Goal: Information Seeking & Learning: Understand process/instructions

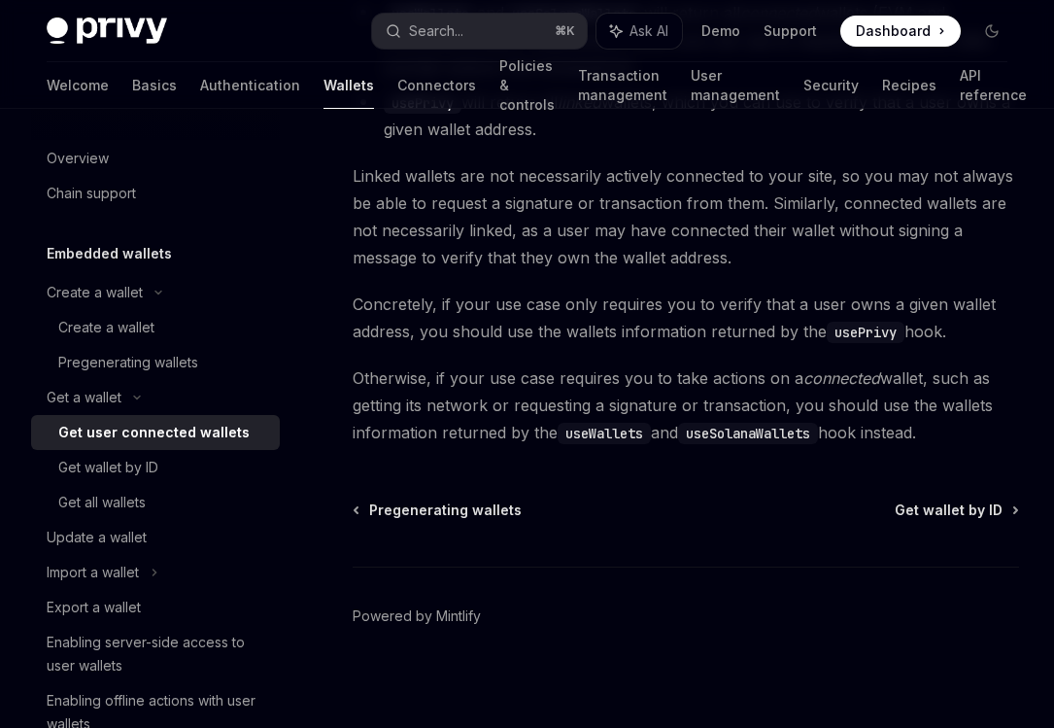
scroll to position [1948, 0]
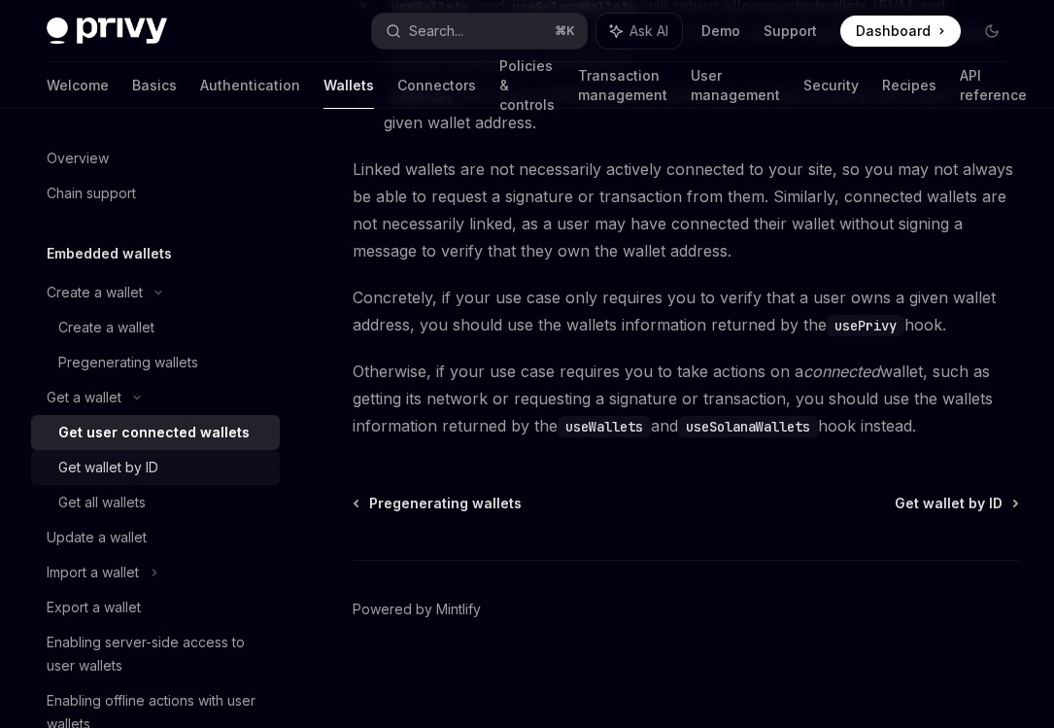
click at [205, 467] on div "Get wallet by ID" at bounding box center [163, 467] width 210 height 23
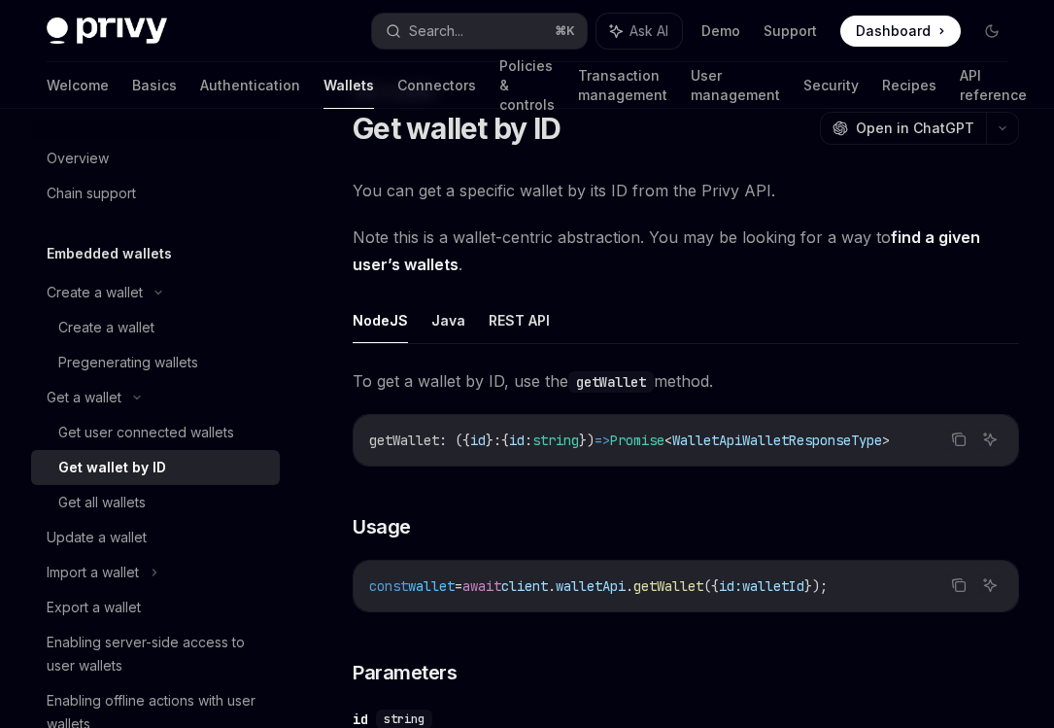
scroll to position [78, 0]
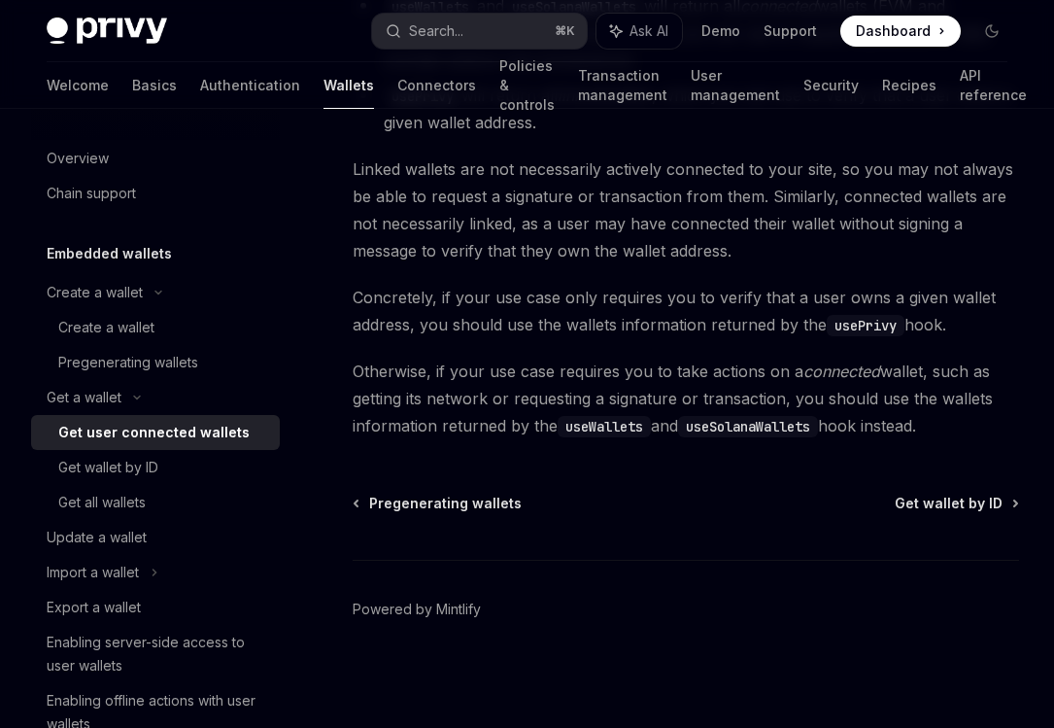
scroll to position [1952, 0]
click at [146, 547] on div "Update a wallet" at bounding box center [97, 537] width 100 height 23
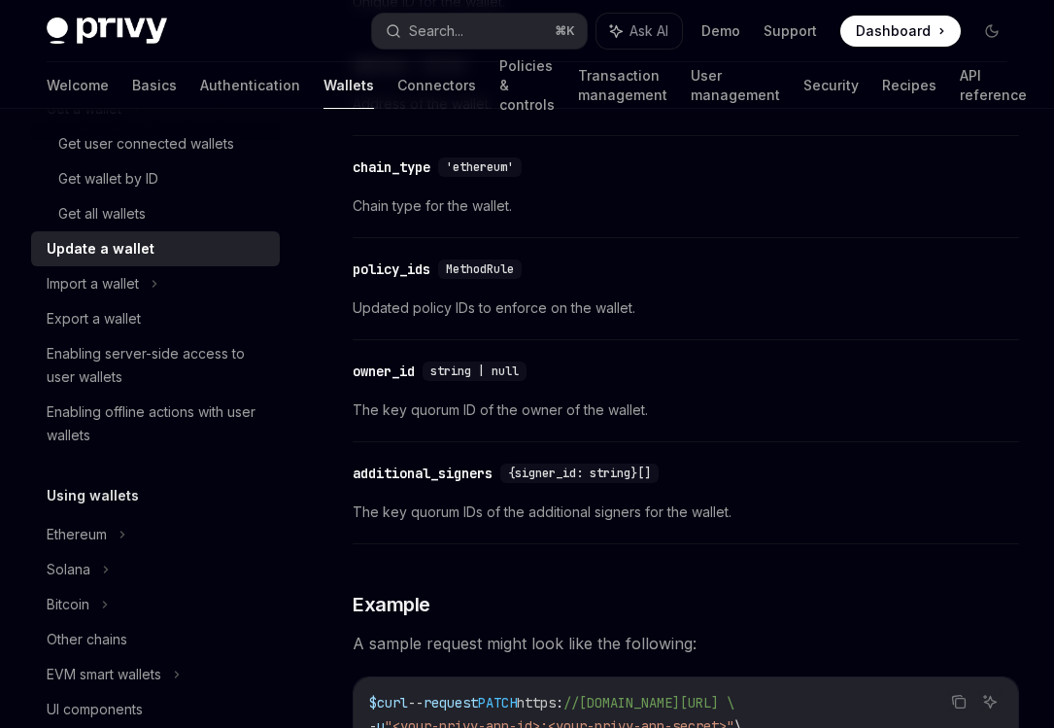
scroll to position [1565, 0]
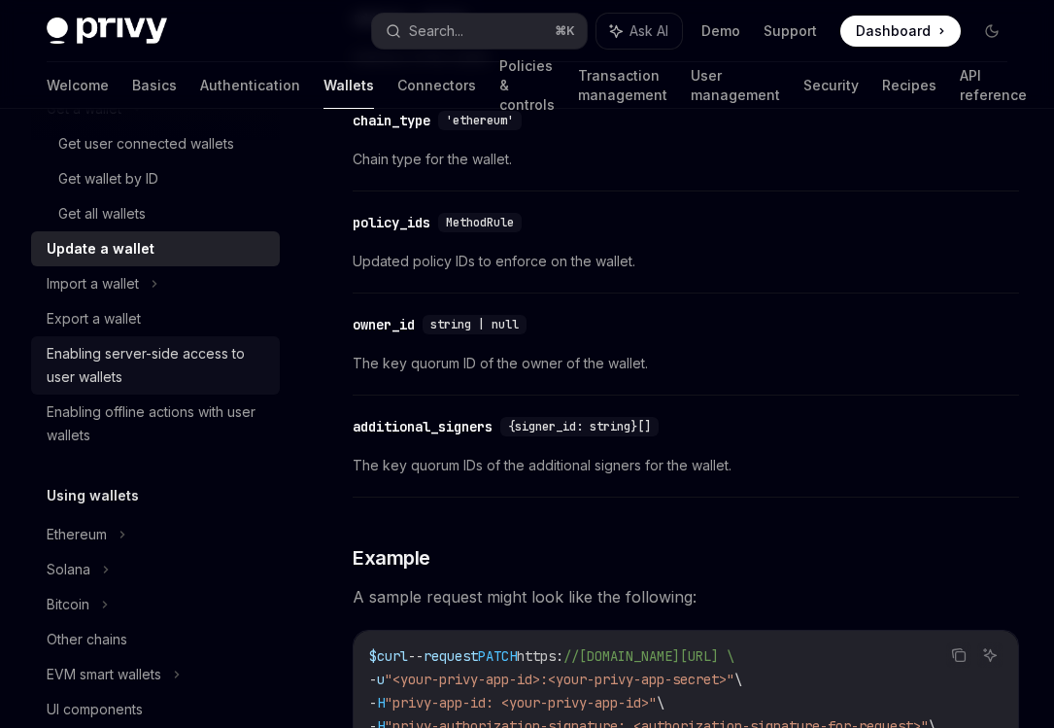
click at [178, 354] on div "Enabling server-side access to user wallets" at bounding box center [158, 365] width 222 height 47
type textarea "*"
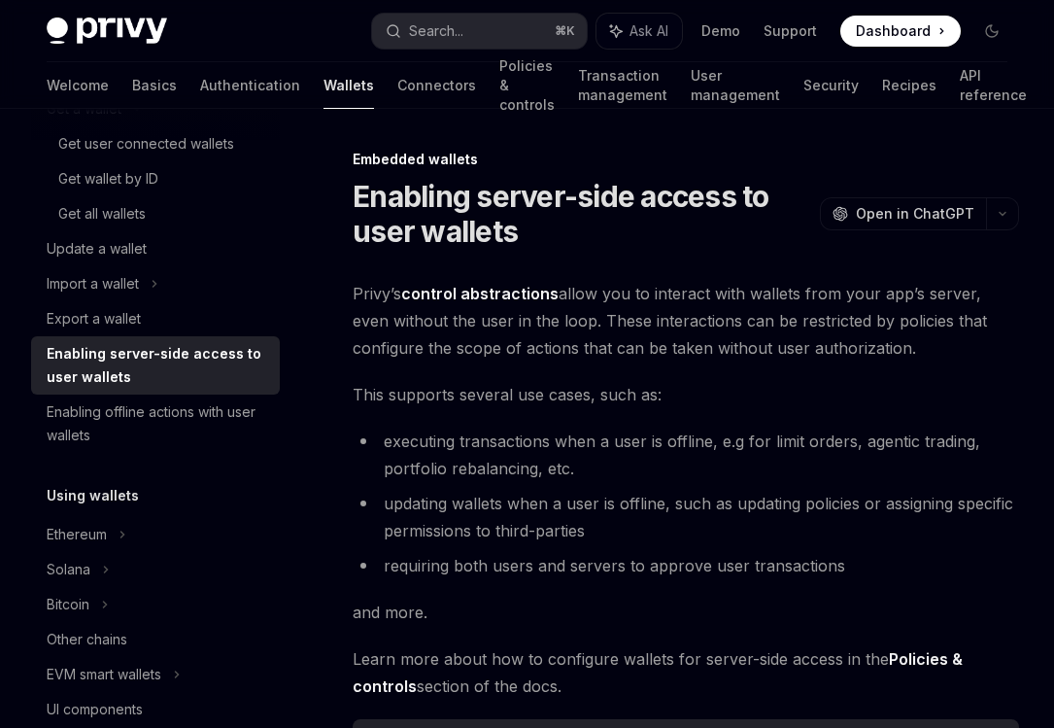
click at [488, 352] on span "Privy’s control abstractions allow you to interact with wallets from your app’s…" at bounding box center [686, 321] width 667 height 82
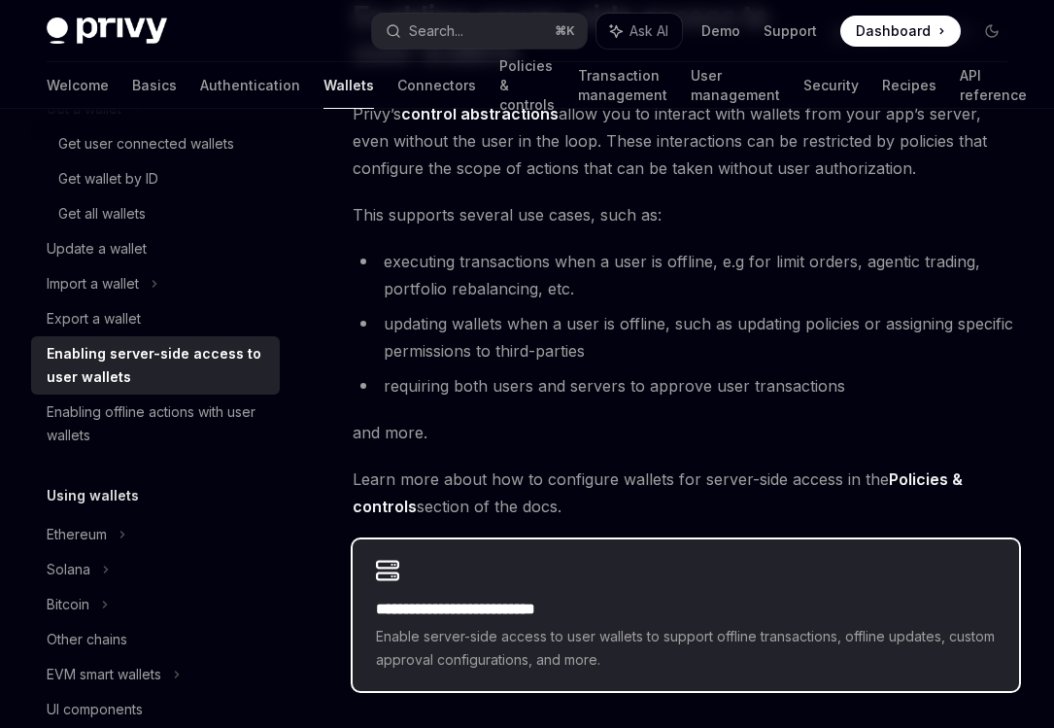
scroll to position [172, 0]
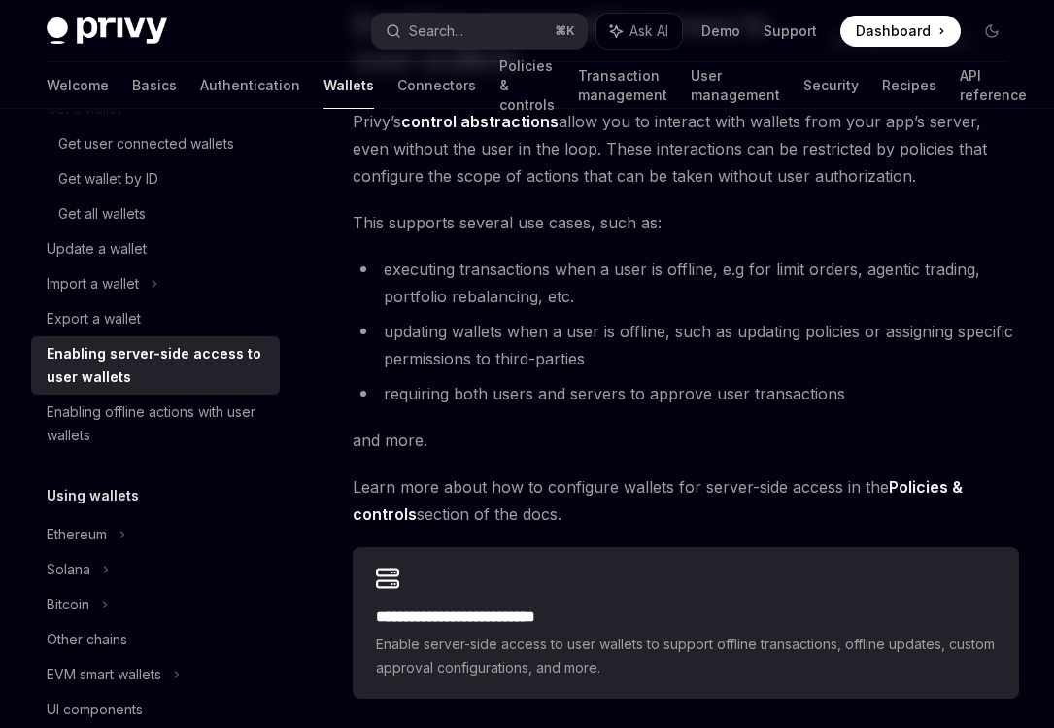
click at [852, 411] on div "**********" at bounding box center [686, 403] width 667 height 591
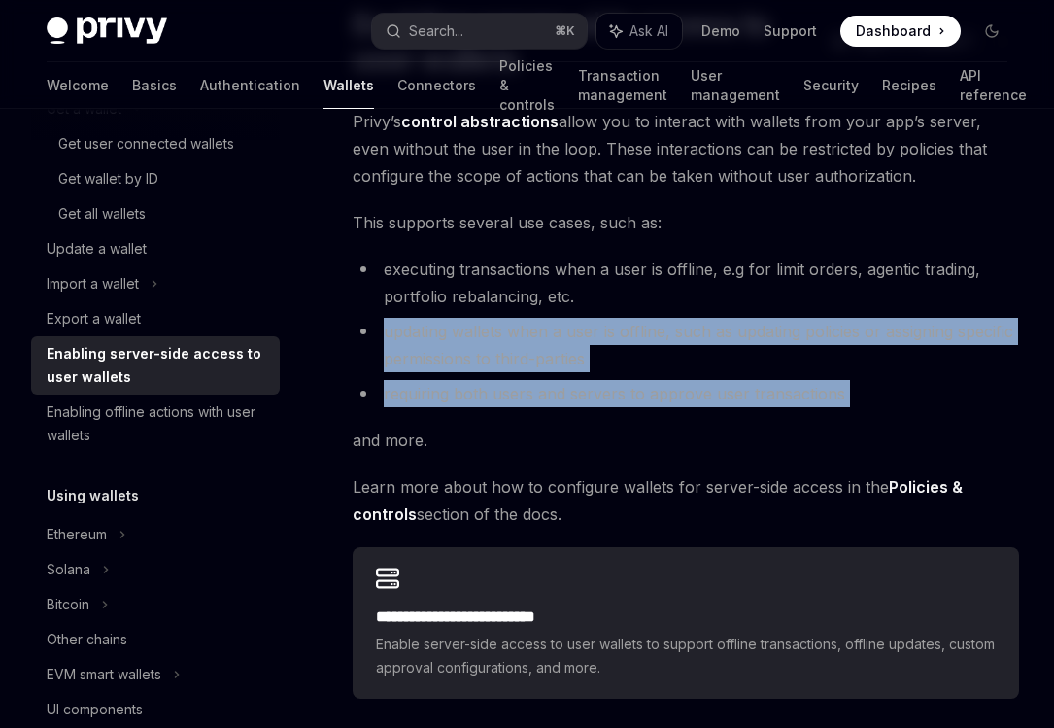
drag, startPoint x: 854, startPoint y: 408, endPoint x: 706, endPoint y: 316, distance: 175.0
click at [706, 316] on div "**********" at bounding box center [686, 403] width 667 height 591
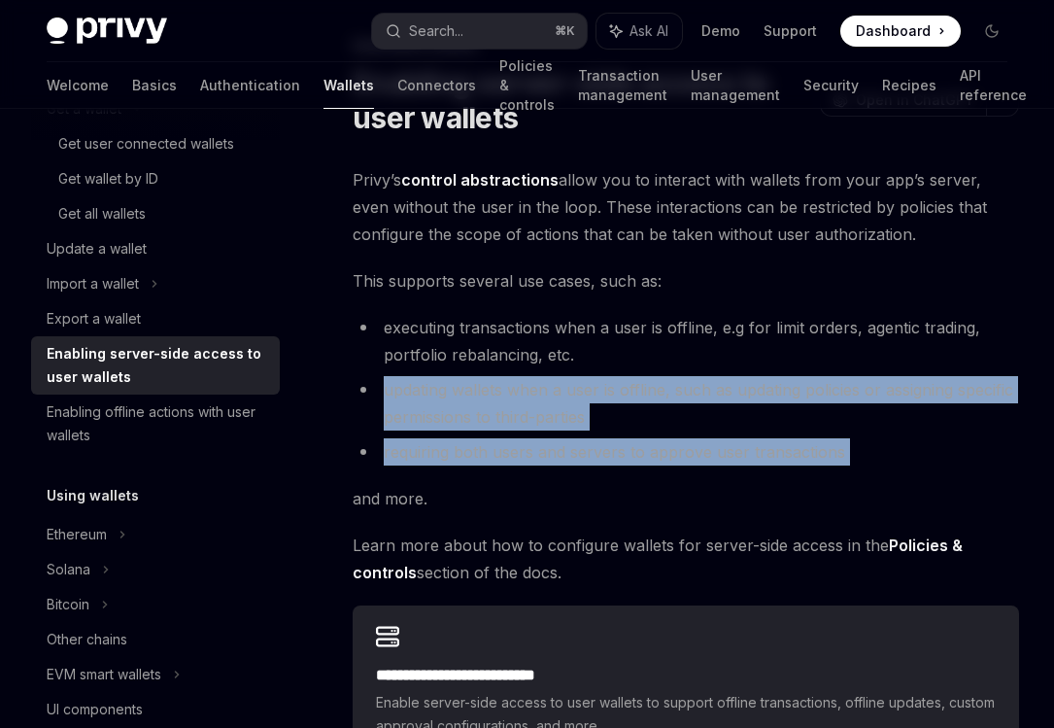
scroll to position [96, 0]
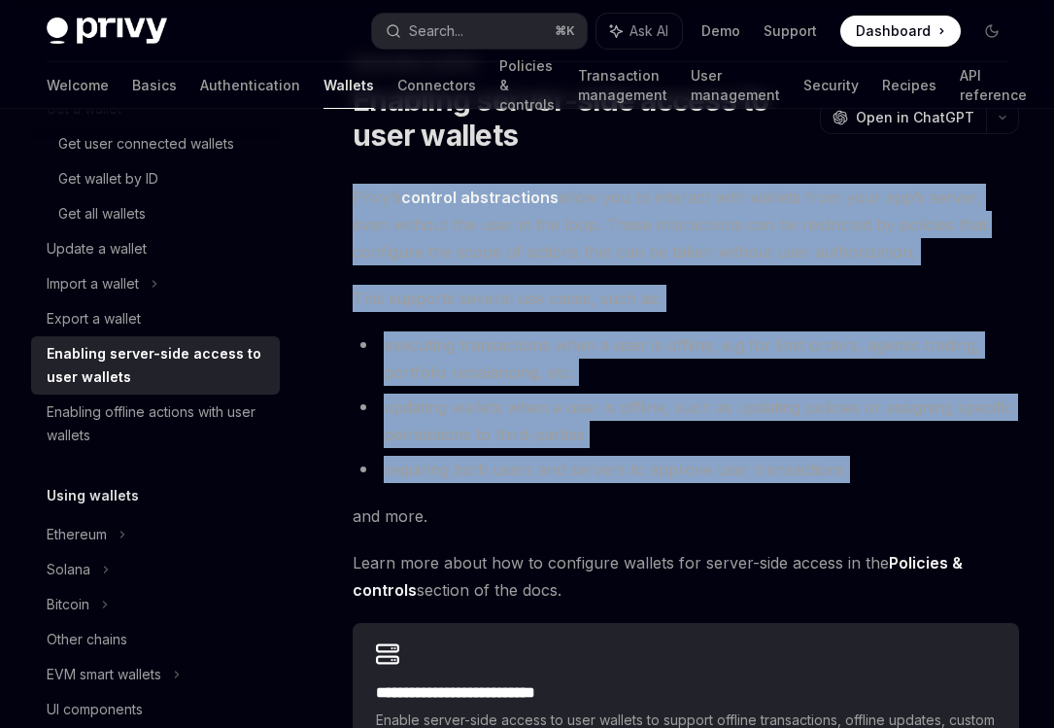
click at [340, 195] on div "**********" at bounding box center [503, 558] width 1039 height 1012
copy div "Privy’s control abstractions allow you to interact with wallets from your app’s…"
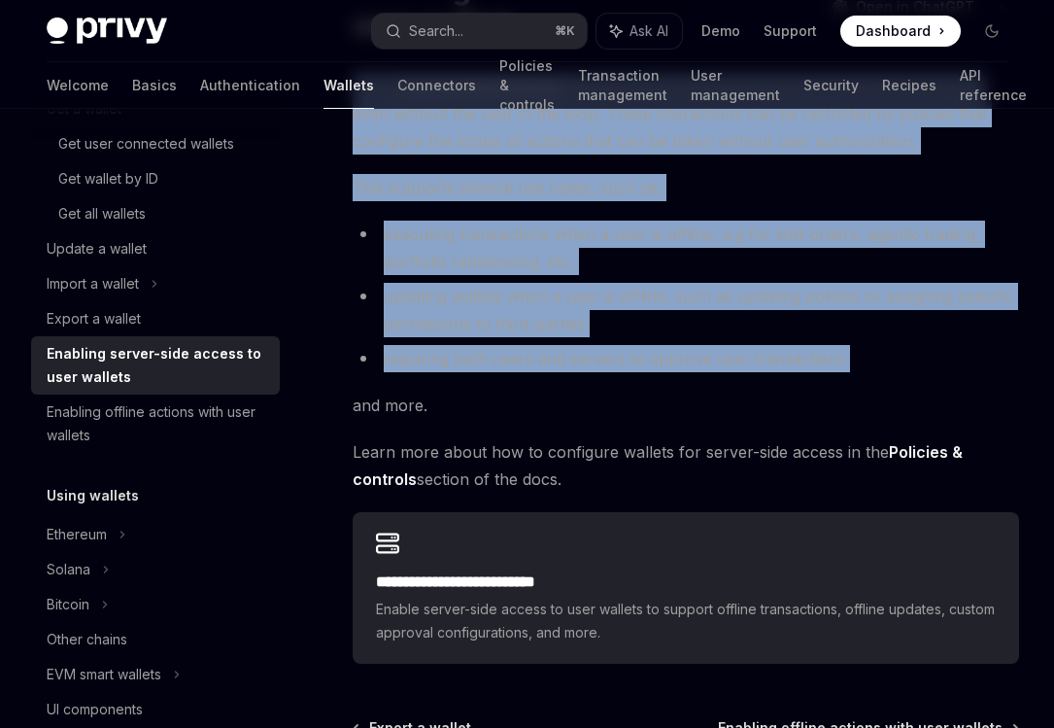
scroll to position [212, 0]
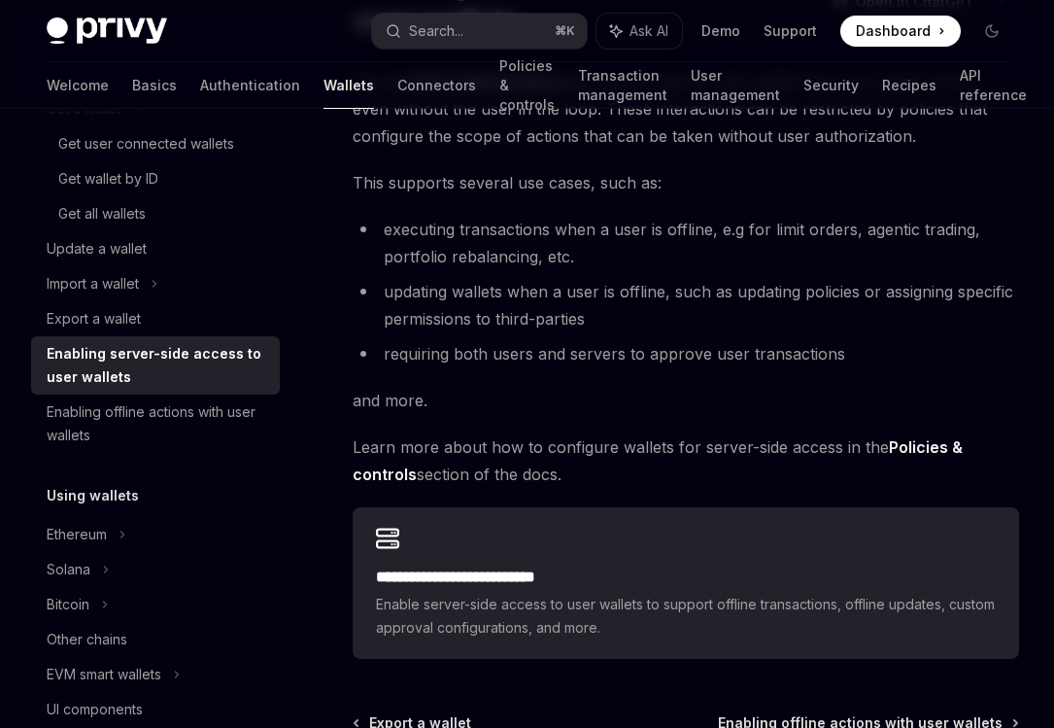
click at [908, 450] on strong "Policies & controls" at bounding box center [658, 460] width 610 height 47
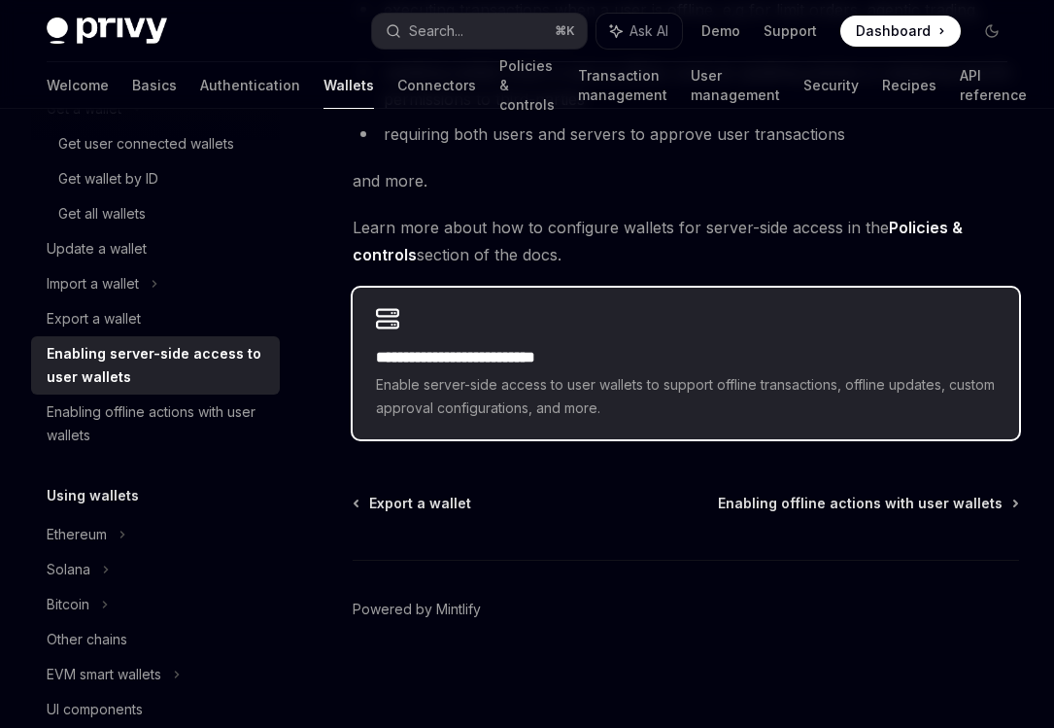
click at [817, 379] on span "Enable server-side access to user wallets to support offline transactions, offl…" at bounding box center [686, 396] width 620 height 47
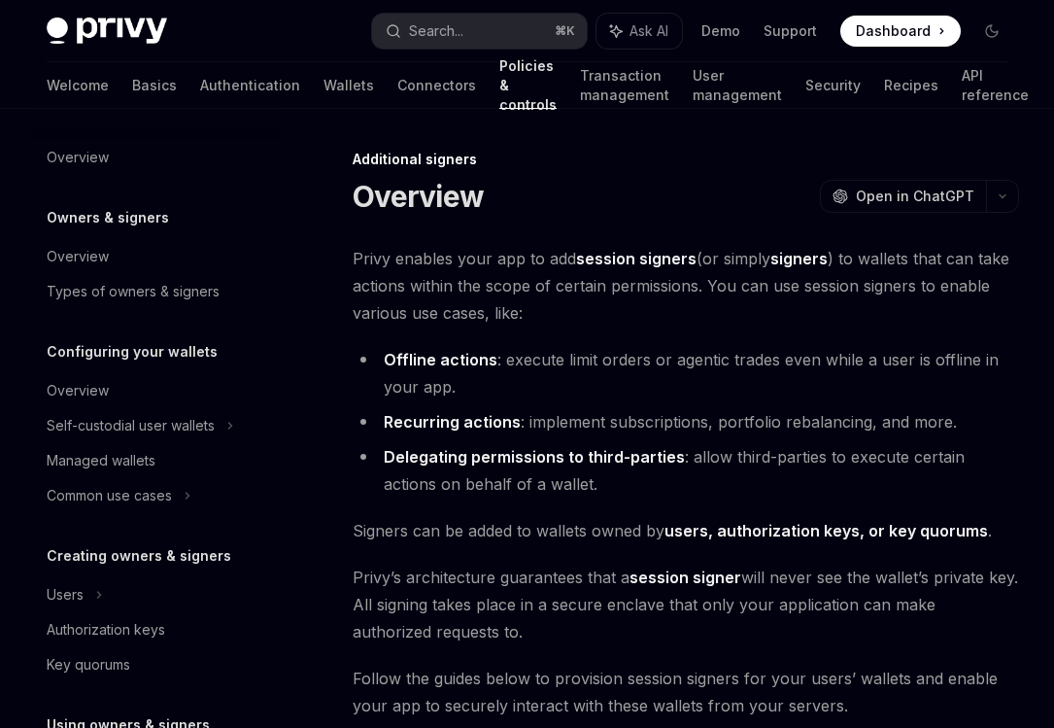
scroll to position [450, 0]
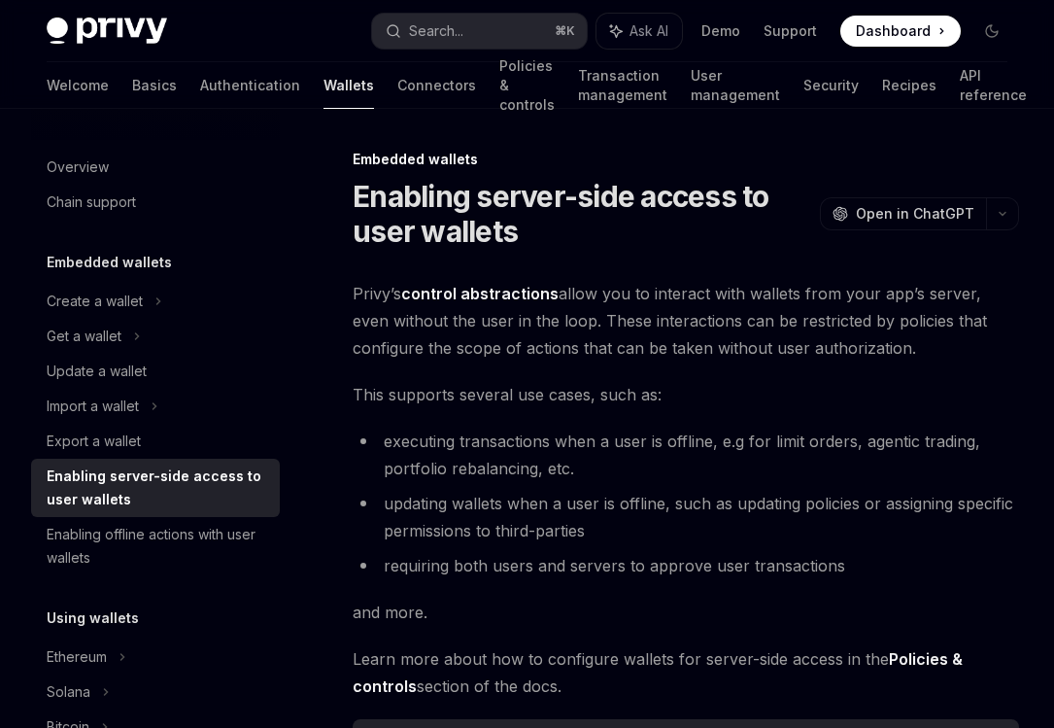
scroll to position [431, 0]
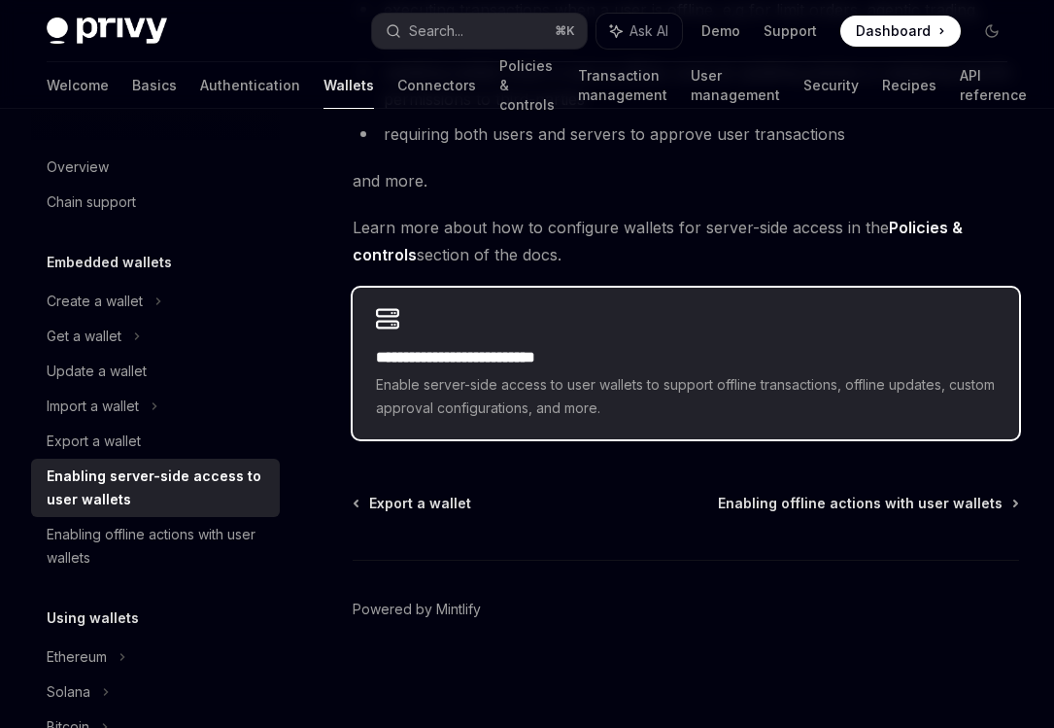
click at [799, 332] on div "**********" at bounding box center [686, 364] width 667 height 152
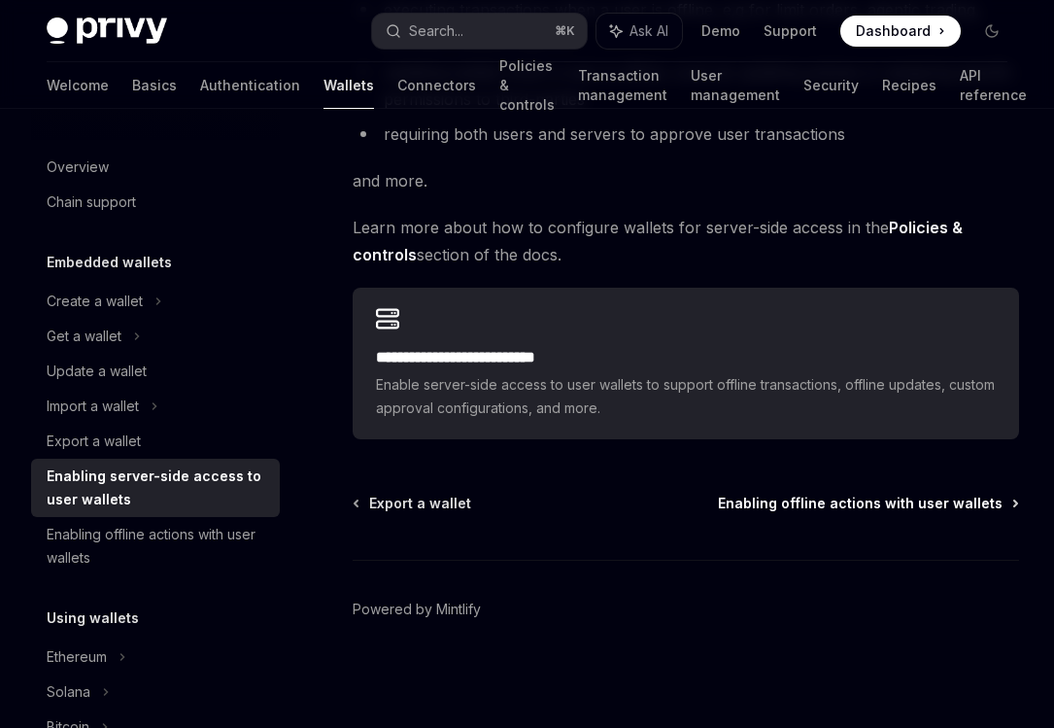
click at [880, 510] on span "Enabling offline actions with user wallets" at bounding box center [860, 503] width 285 height 19
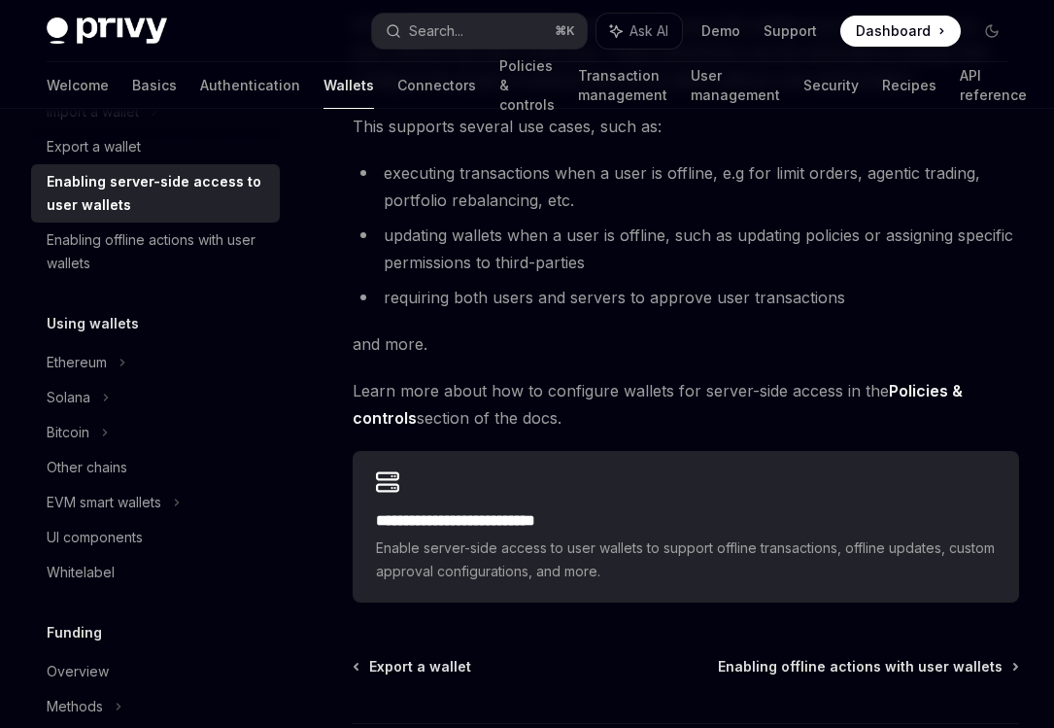
scroll to position [139, 0]
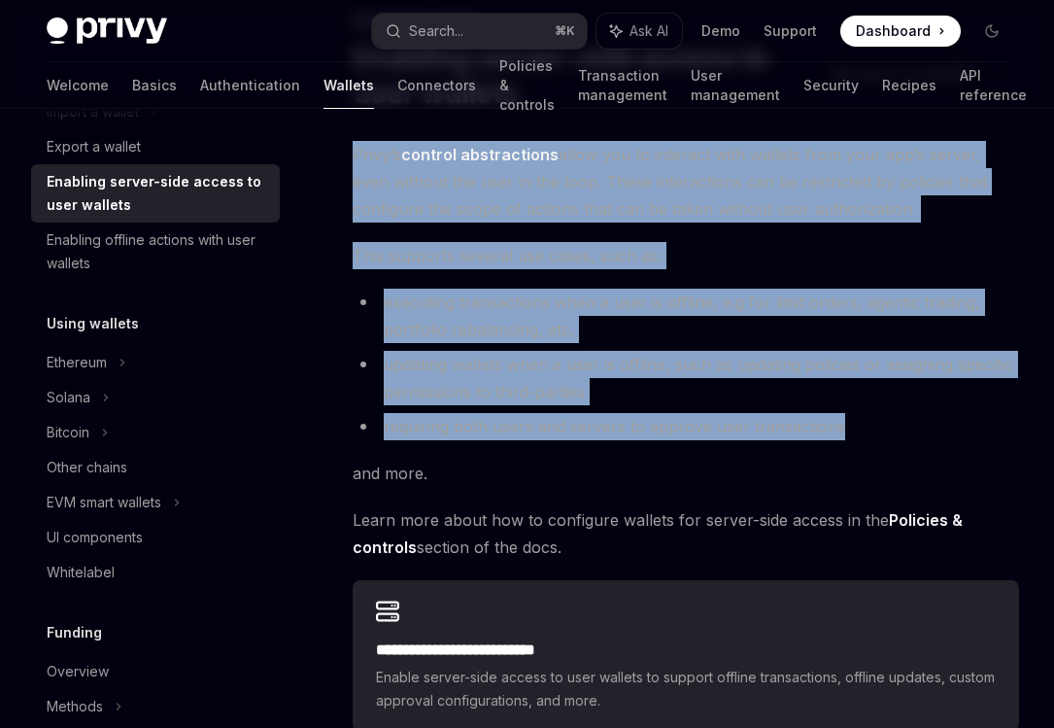
drag, startPoint x: 843, startPoint y: 432, endPoint x: 352, endPoint y: 147, distance: 567.9
click at [353, 147] on div "**********" at bounding box center [686, 436] width 667 height 591
copy div "Privy’s control abstractions allow you to interact with wallets from your app’s…"
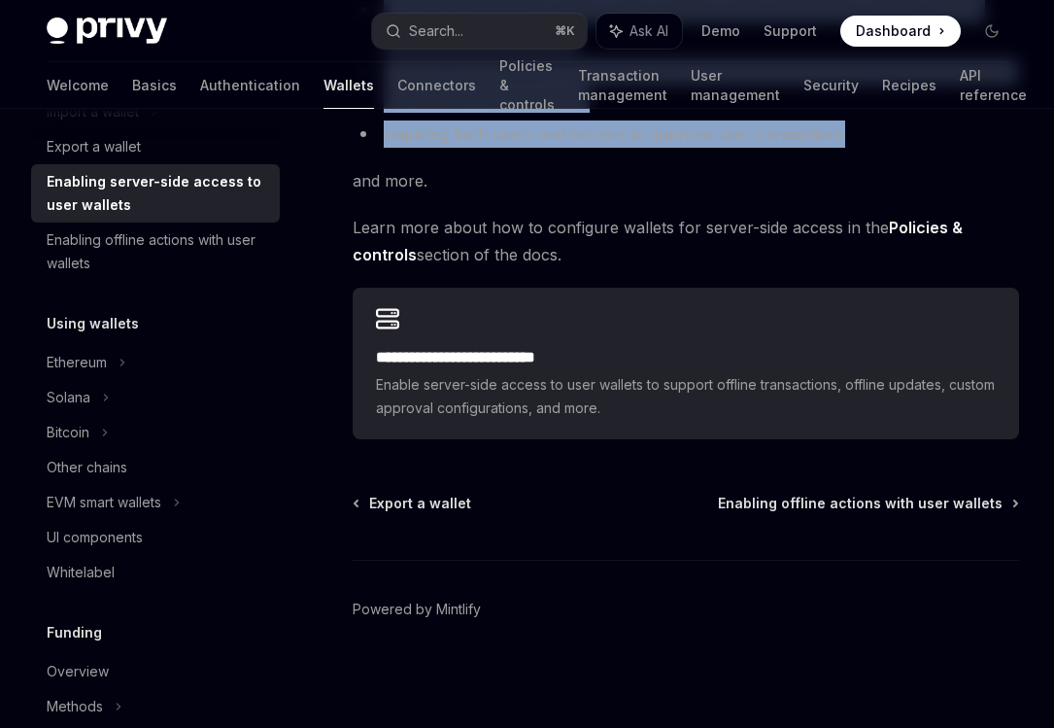
type textarea "*"
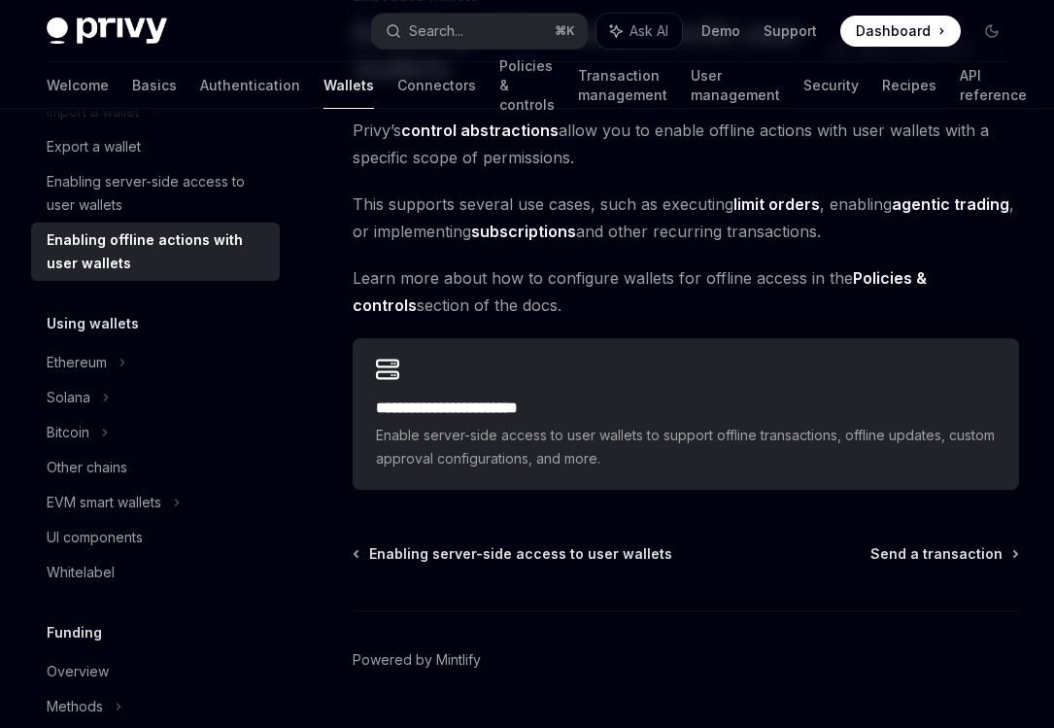
scroll to position [161, 0]
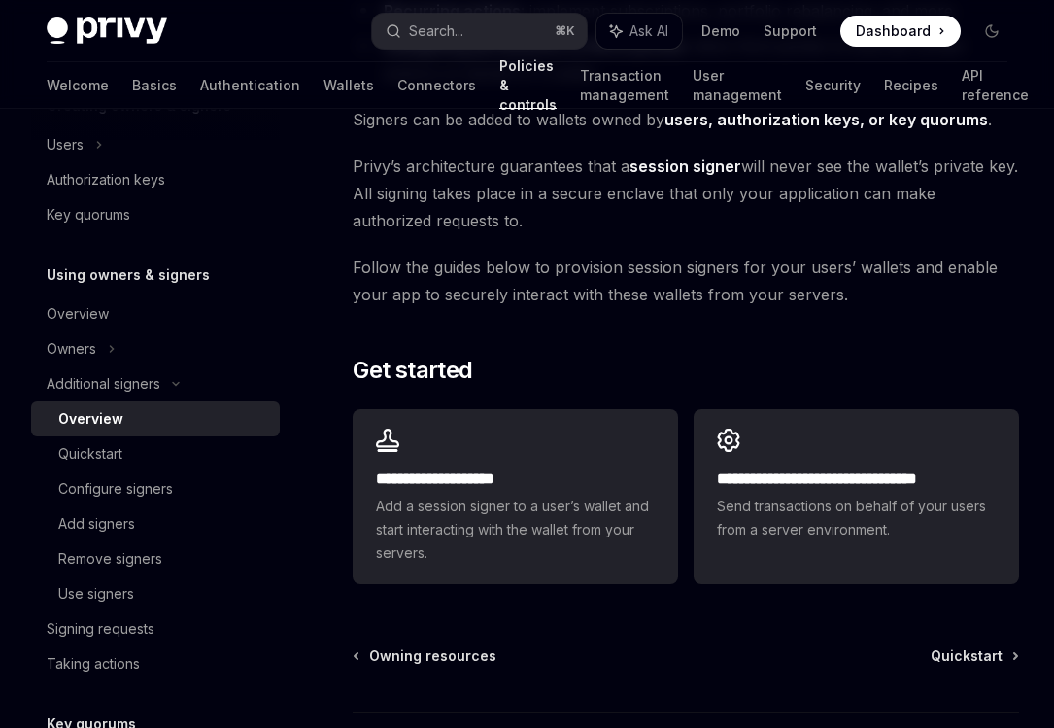
scroll to position [330, 0]
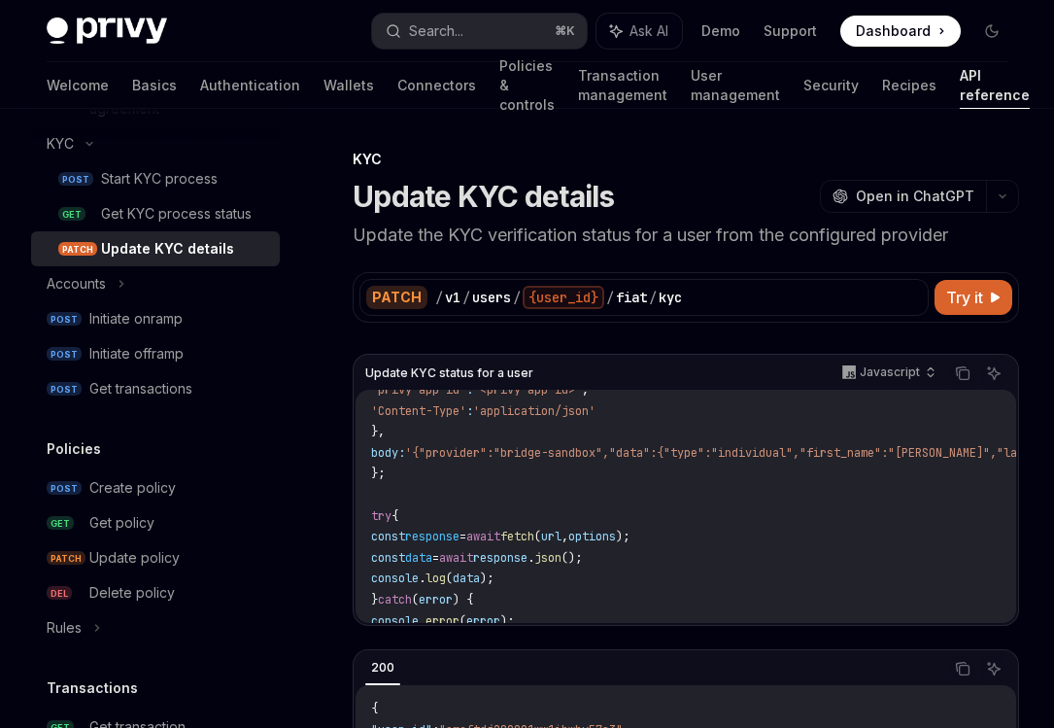
scroll to position [162, 0]
